Goal: Check status

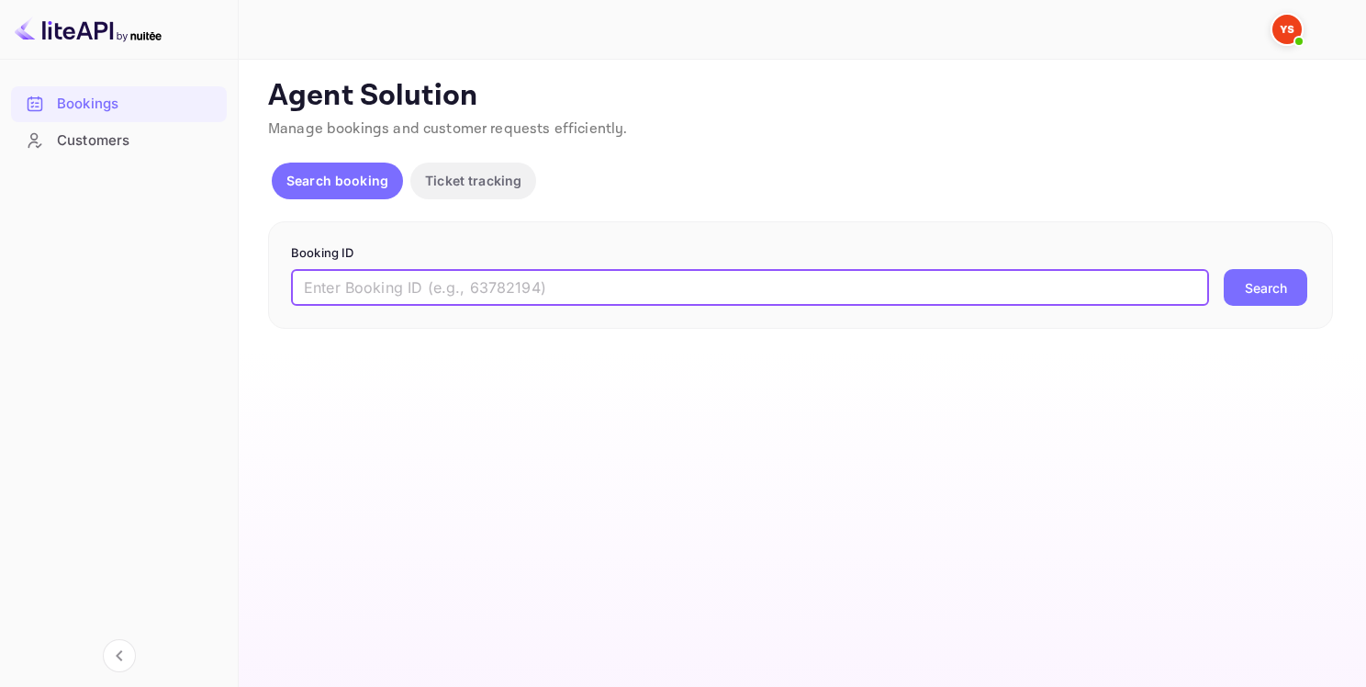
paste input "9542285"
type input "9542285"
click at [1252, 286] on button "Search" at bounding box center [1266, 287] width 84 height 37
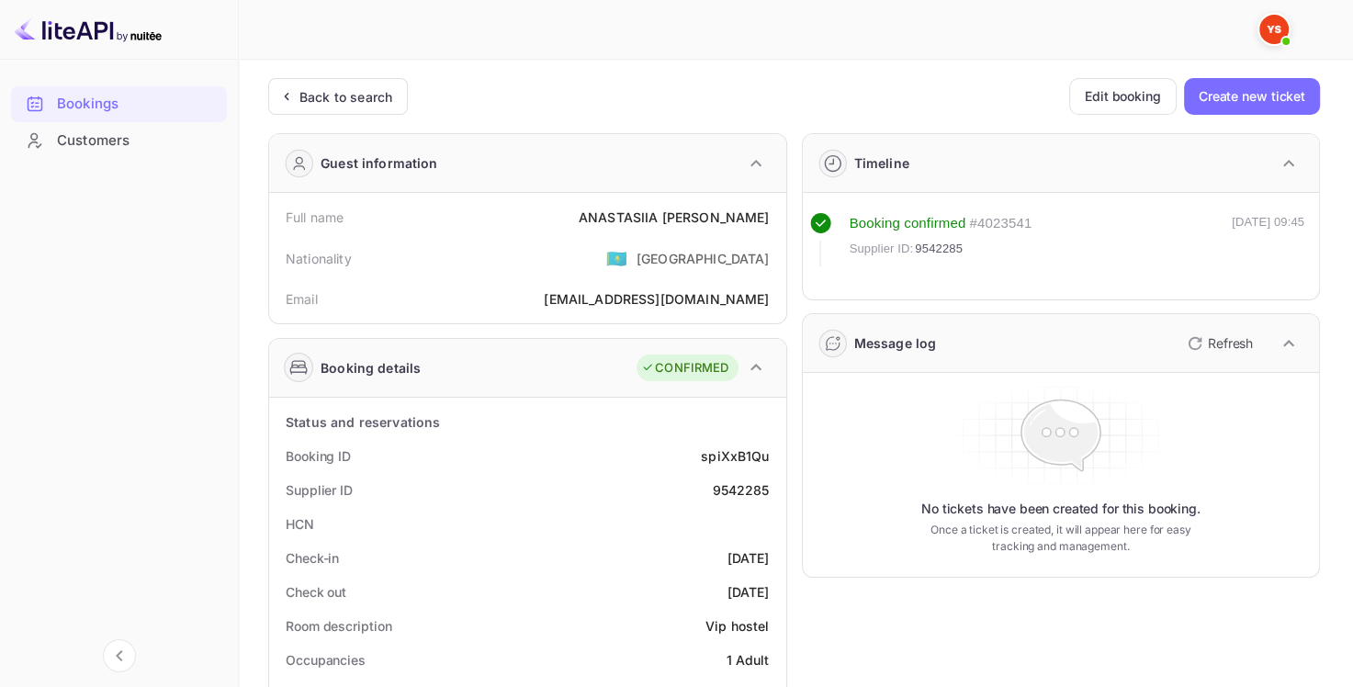
click at [742, 488] on div "9542285" at bounding box center [740, 489] width 57 height 19
copy div "9542285"
drag, startPoint x: 566, startPoint y: 218, endPoint x: 770, endPoint y: 224, distance: 204.0
click at [770, 224] on div "Full name [PERSON_NAME]" at bounding box center [527, 217] width 502 height 34
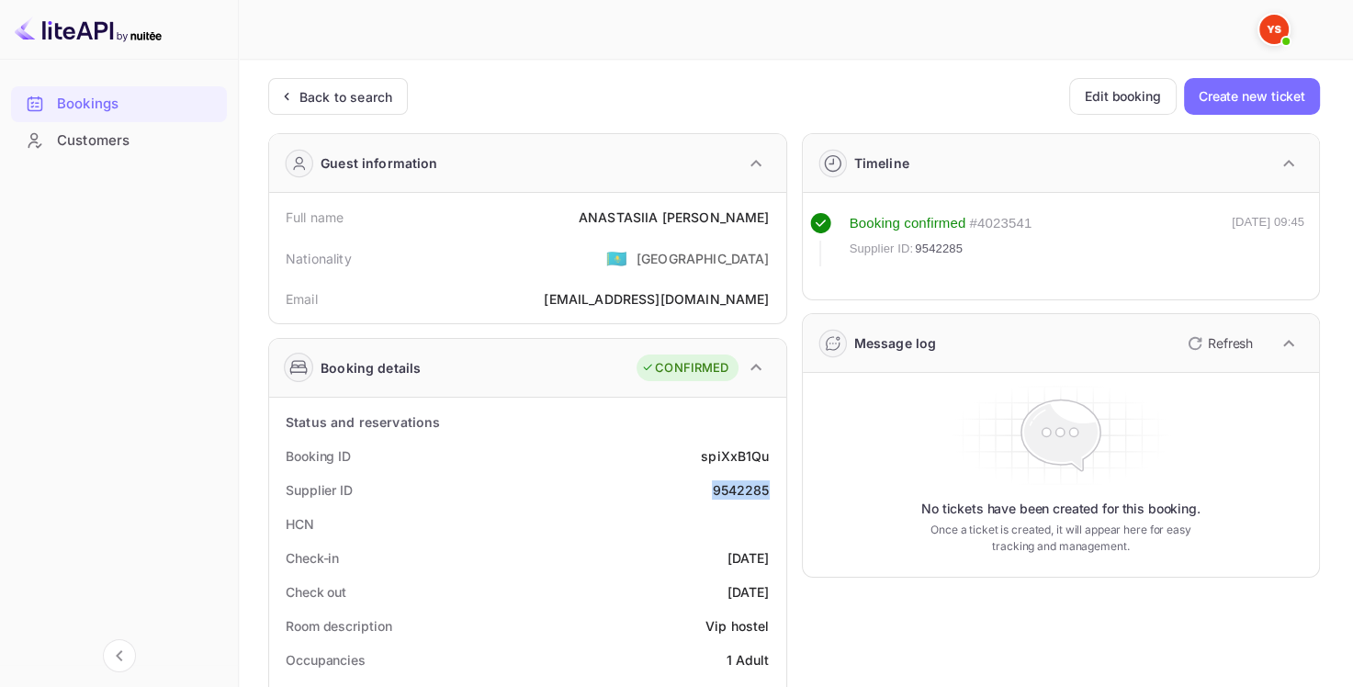
copy div "[PERSON_NAME]"
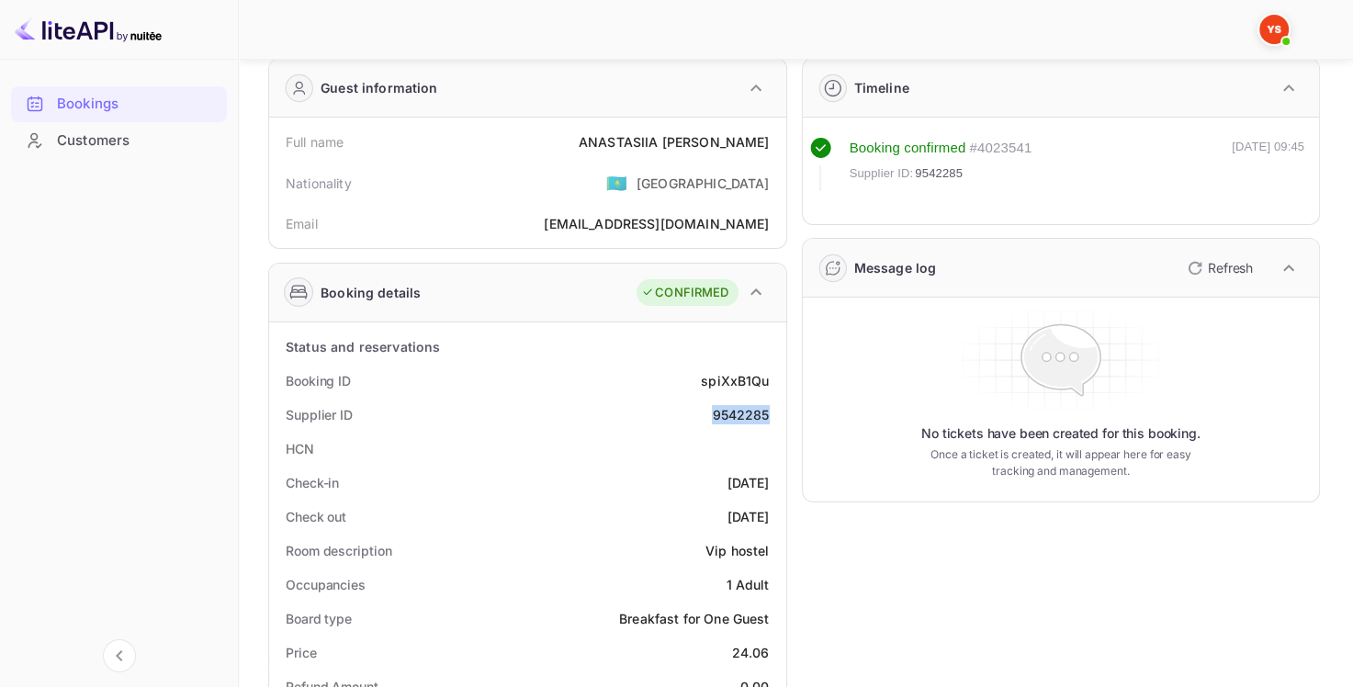
scroll to position [184, 0]
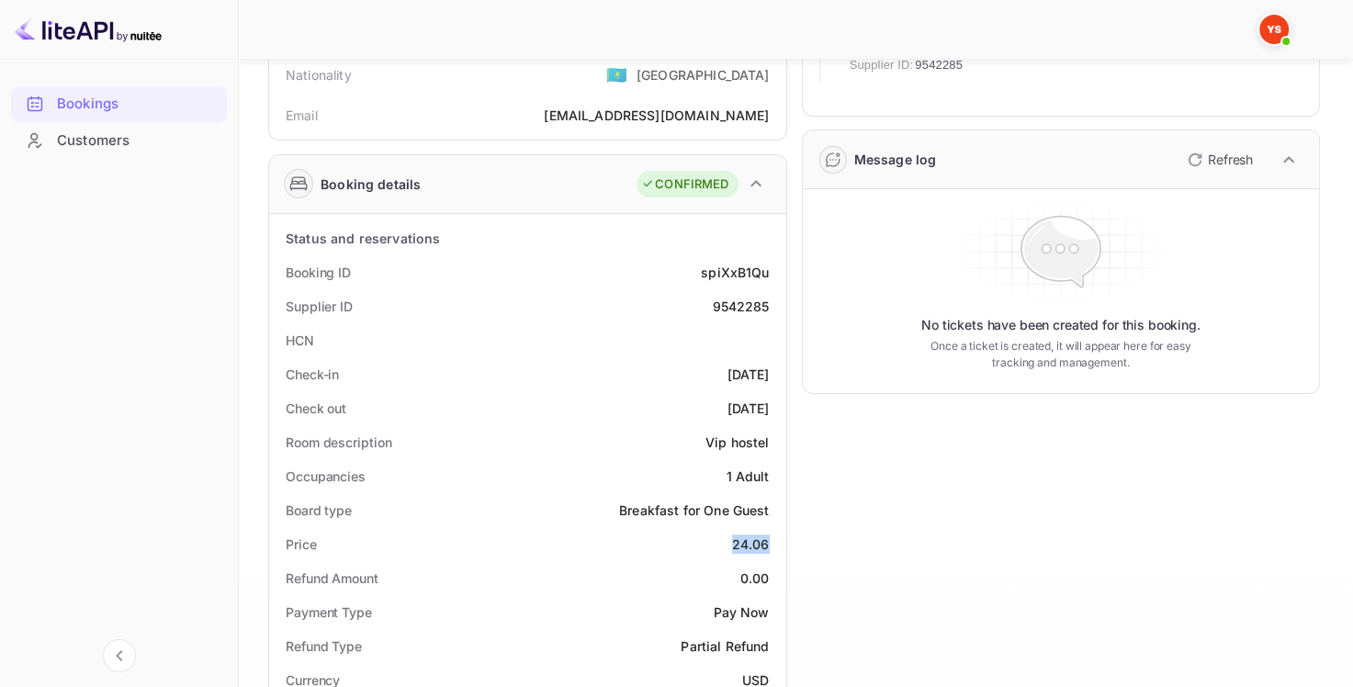
drag, startPoint x: 731, startPoint y: 544, endPoint x: 771, endPoint y: 544, distance: 40.4
click at [771, 544] on div "Price 24.06" at bounding box center [527, 544] width 502 height 34
copy div "24.06"
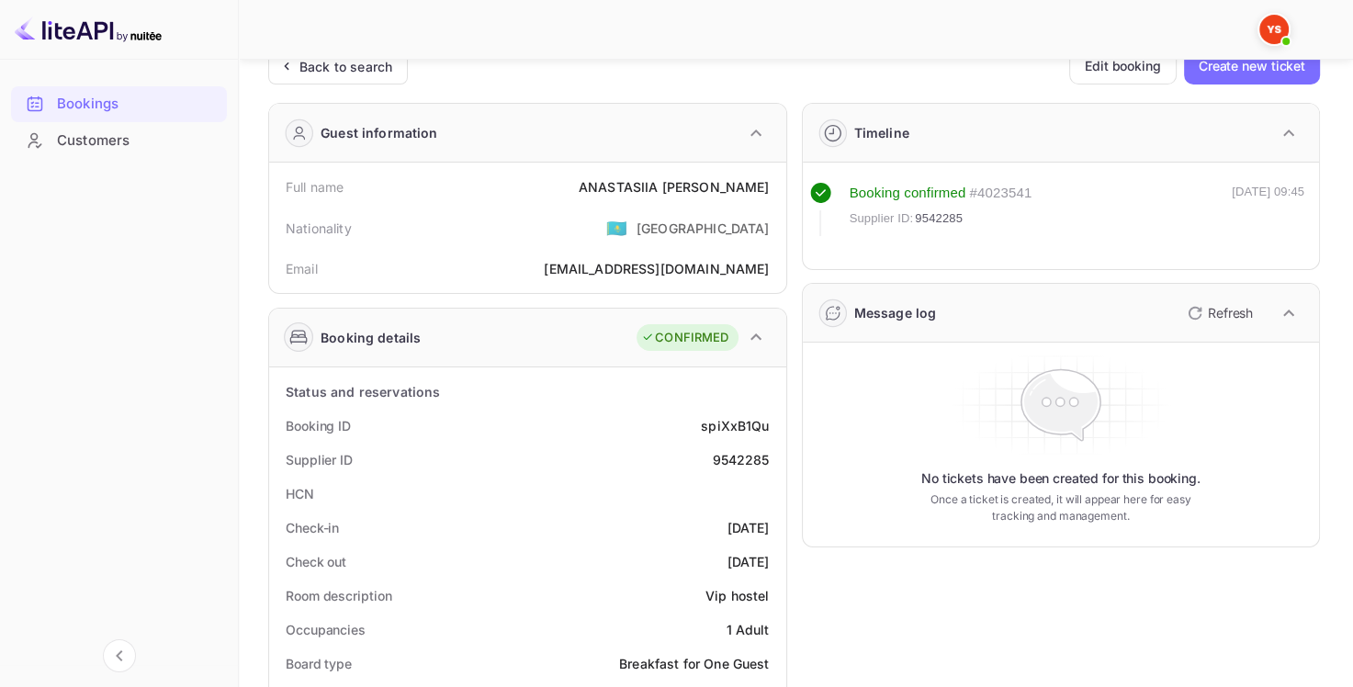
scroll to position [0, 0]
